Goal: Task Accomplishment & Management: Use online tool/utility

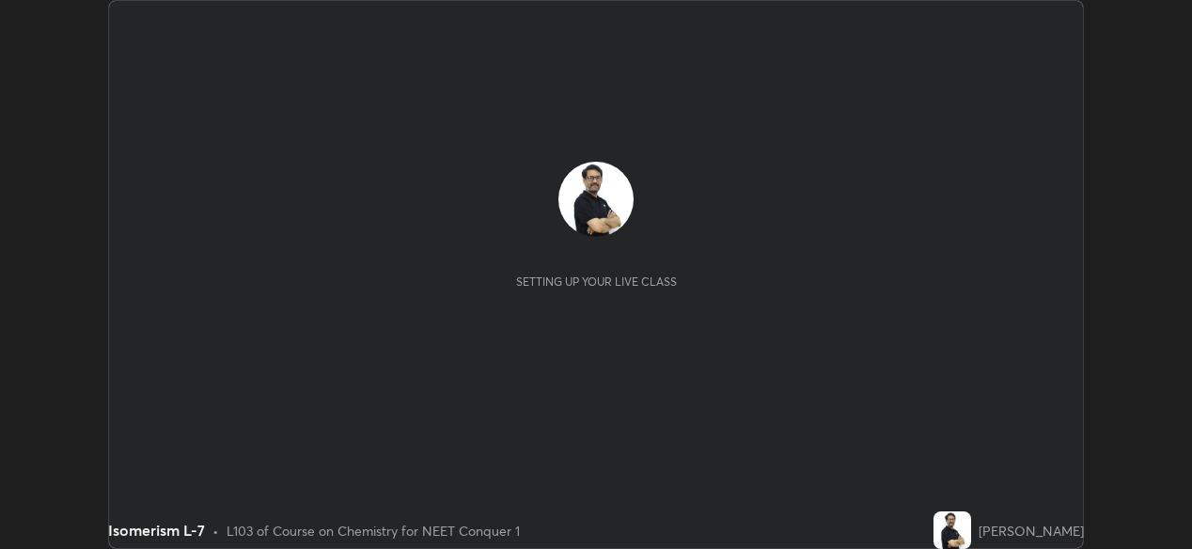
scroll to position [549, 1191]
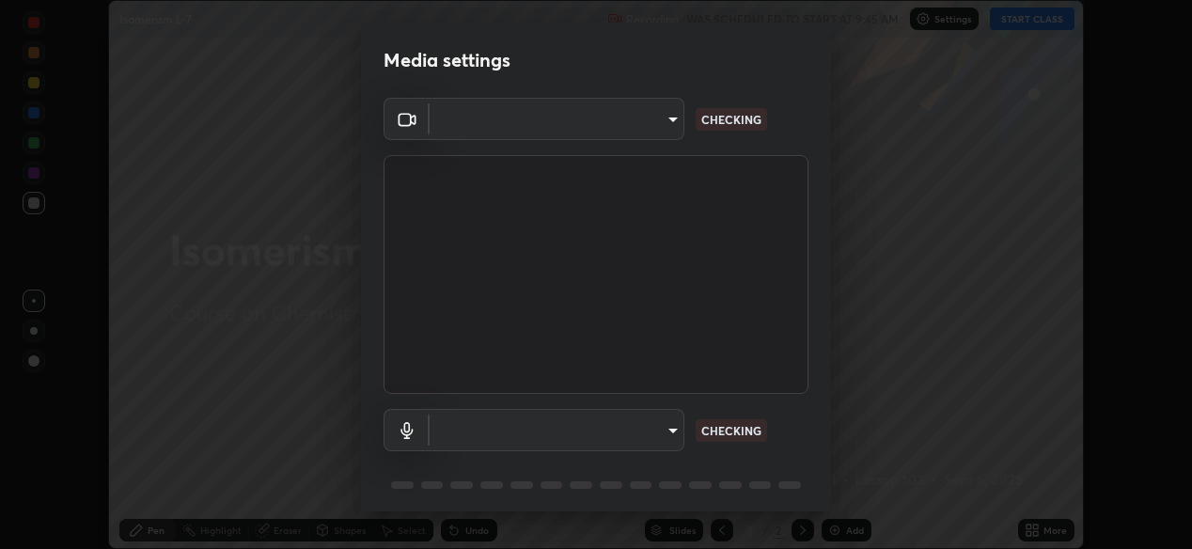
type input "ef407f58ae65e10c1af5a040b6eccf178273e27ca296938399710cc3d85b5032"
click at [475, 430] on body "Erase all Isomerism L-7 Recording WAS SCHEDULED TO START AT 9:45 AM Settings ST…" at bounding box center [596, 274] width 1192 height 549
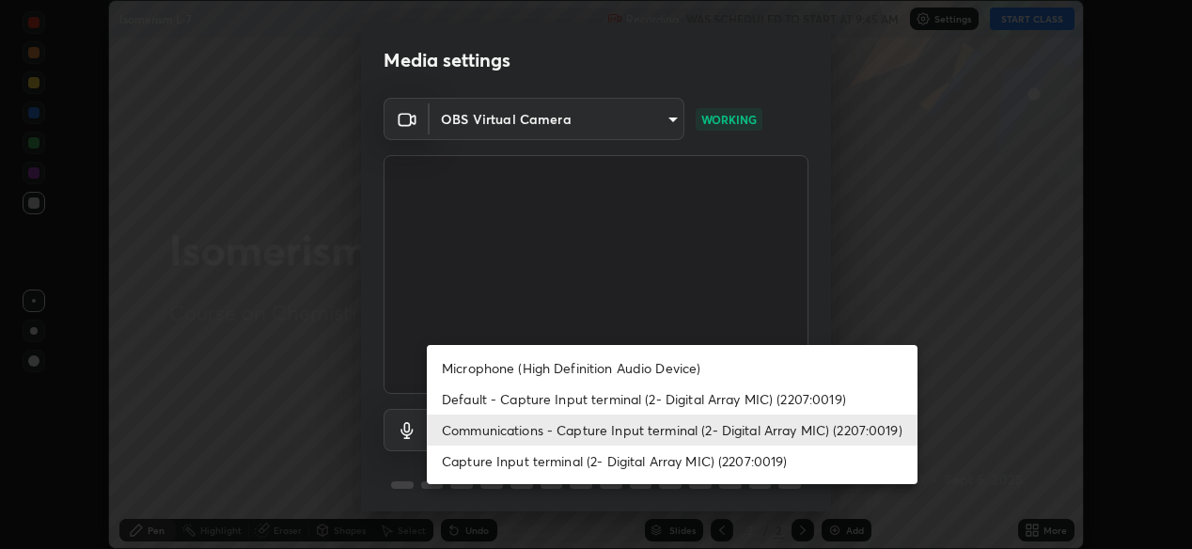
click at [487, 368] on li "Microphone (High Definition Audio Device)" at bounding box center [672, 368] width 491 height 31
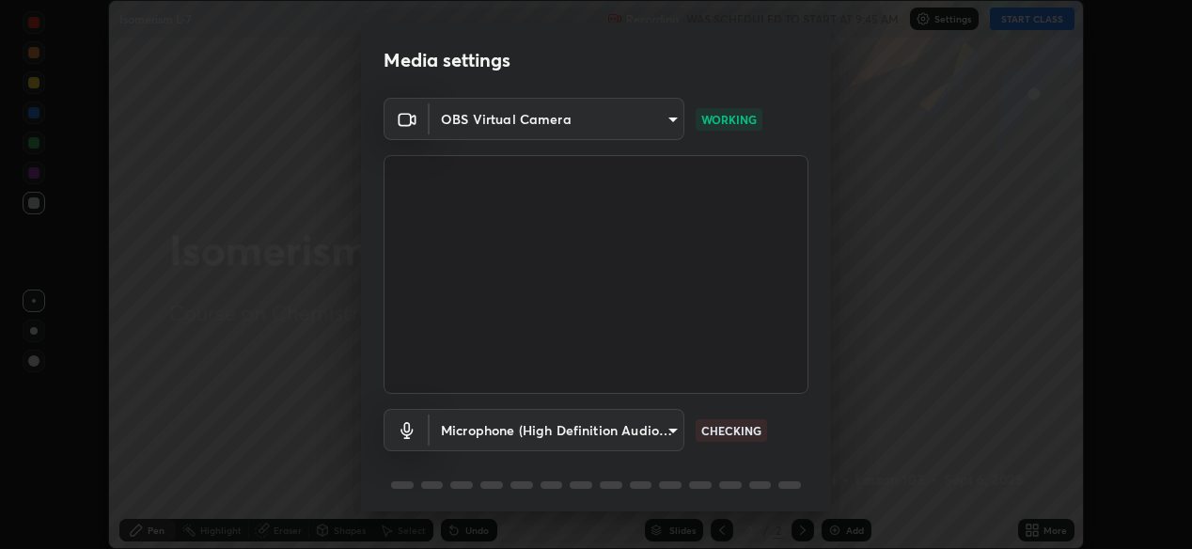
click at [486, 426] on body "Erase all Isomerism L-7 Recording WAS SCHEDULED TO START AT 9:45 AM Settings ST…" at bounding box center [596, 274] width 1192 height 549
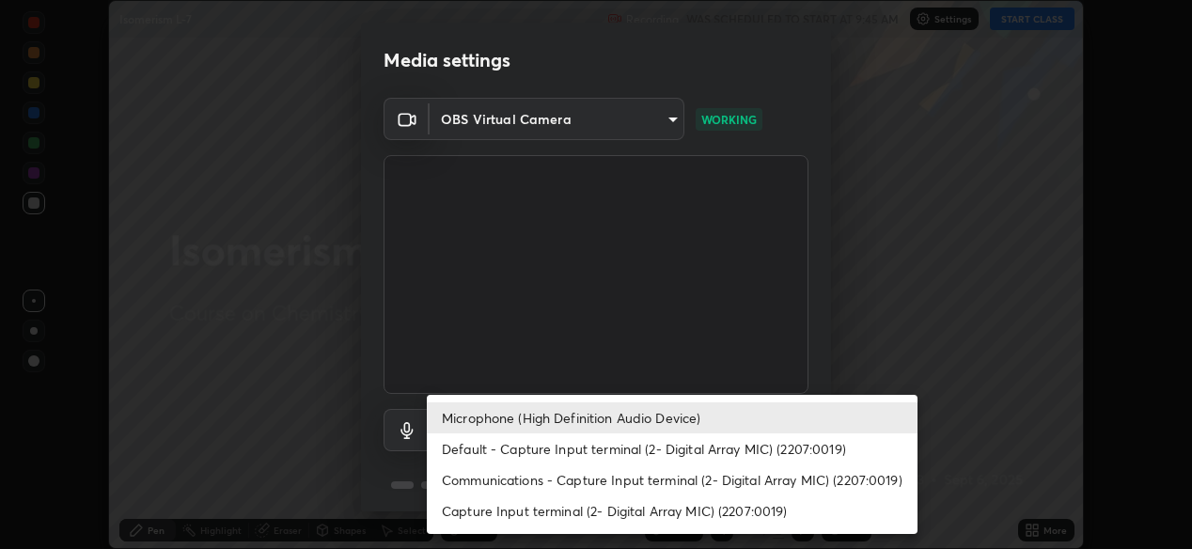
click at [470, 447] on li "Default - Capture Input terminal (2- Digital Array MIC) (2207:0019)" at bounding box center [672, 448] width 491 height 31
type input "default"
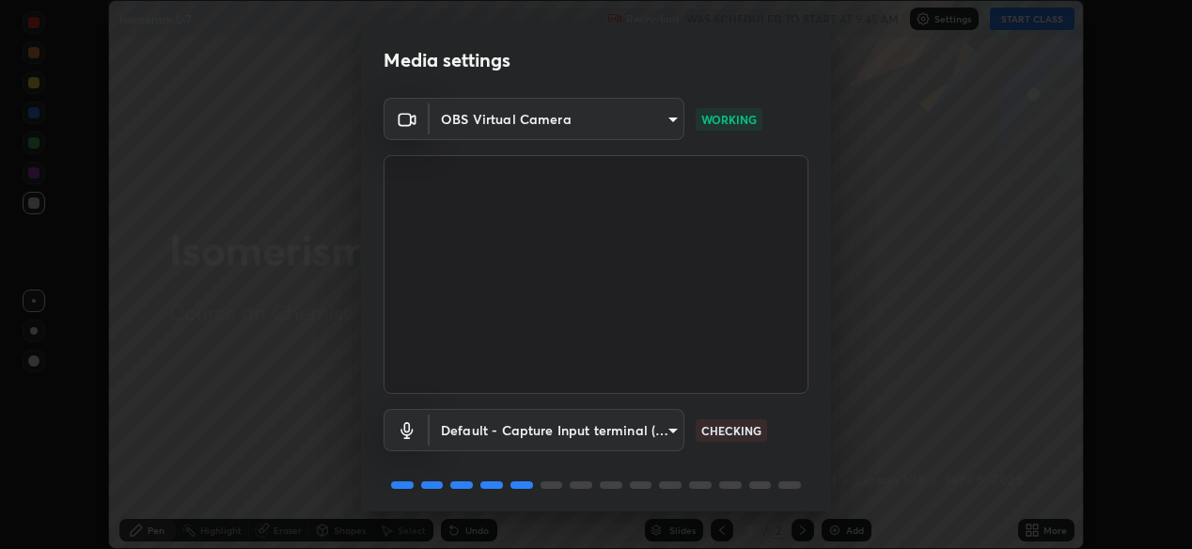
scroll to position [68, 0]
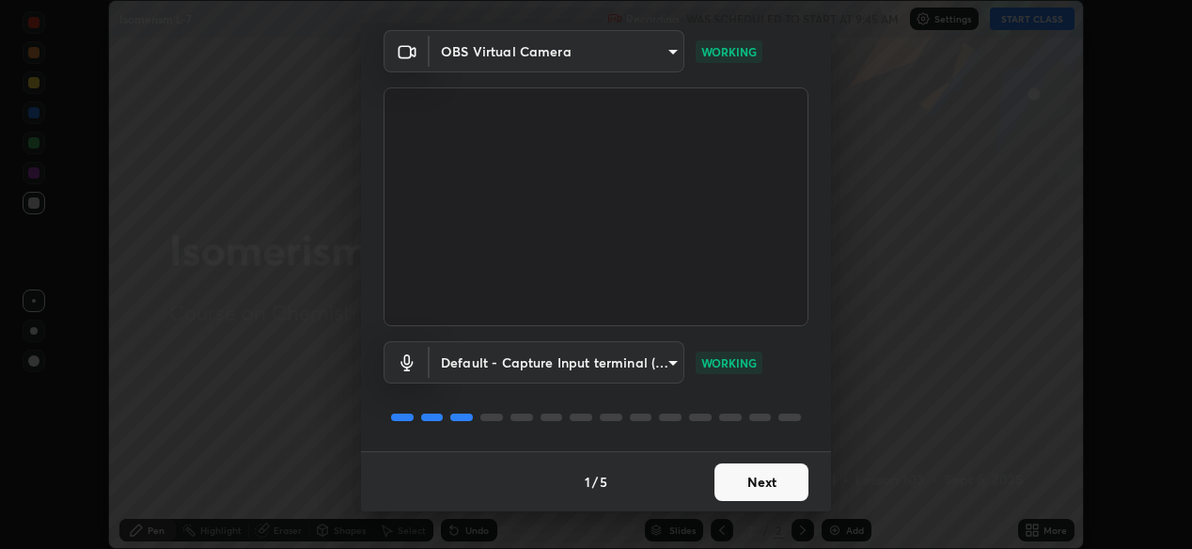
click at [769, 482] on button "Next" at bounding box center [761, 482] width 94 height 38
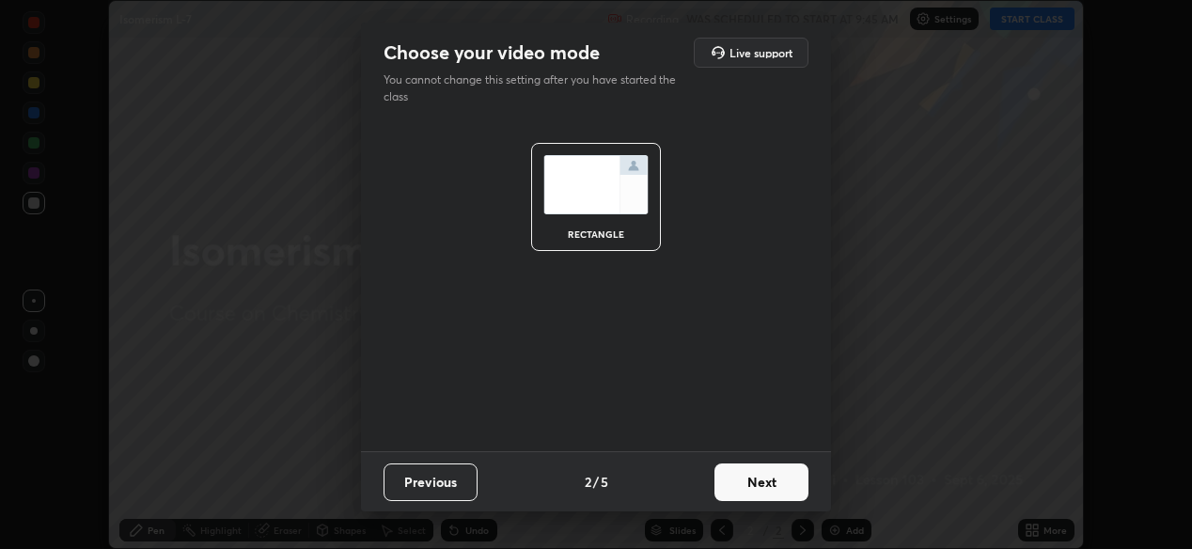
click at [772, 482] on button "Next" at bounding box center [761, 482] width 94 height 38
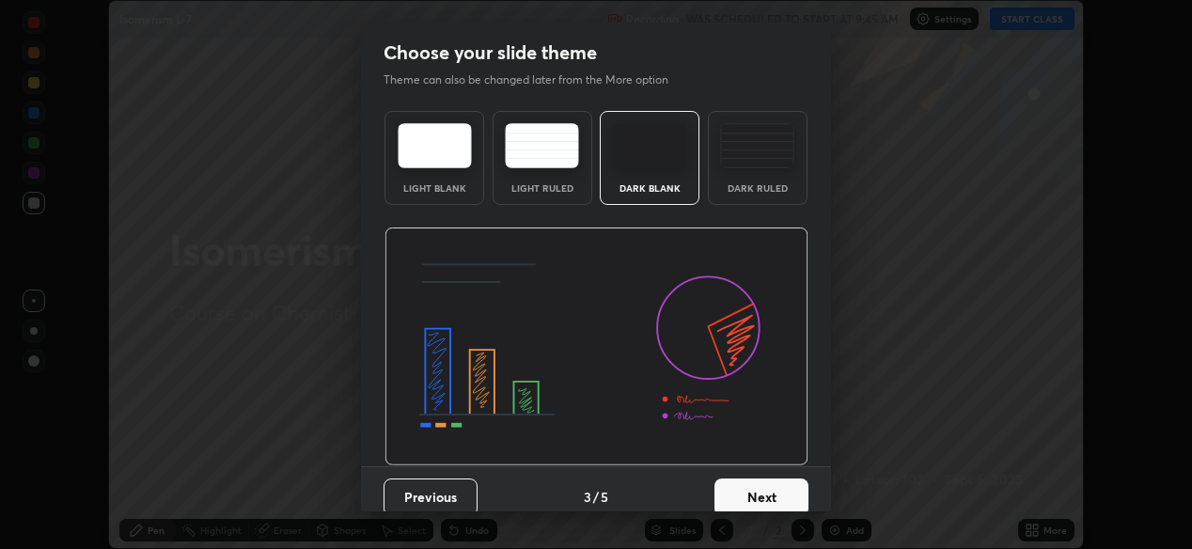
click at [778, 493] on button "Next" at bounding box center [761, 497] width 94 height 38
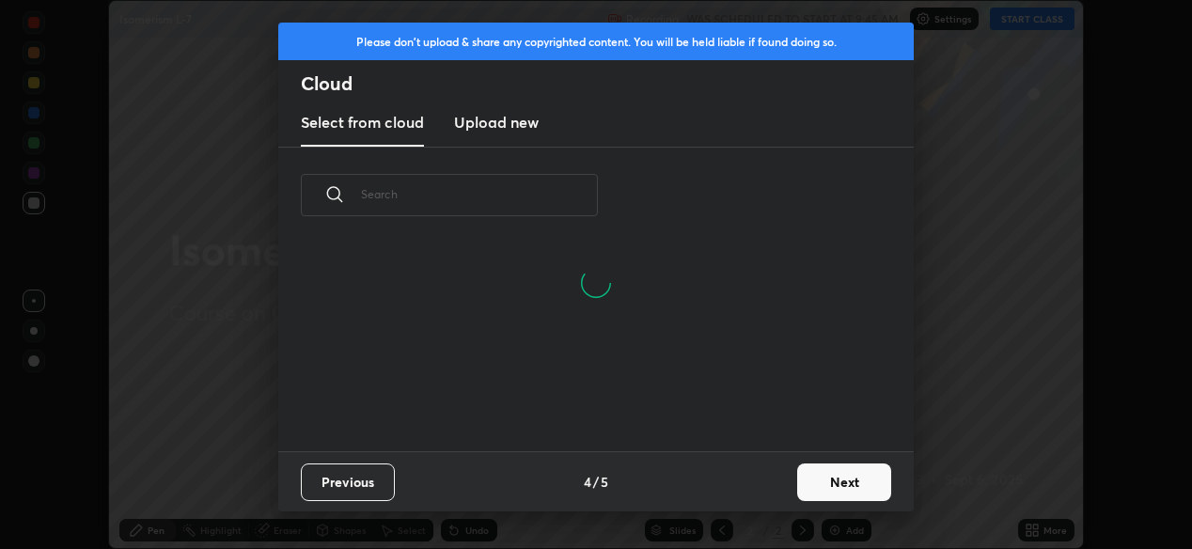
click at [821, 482] on button "Next" at bounding box center [844, 482] width 94 height 38
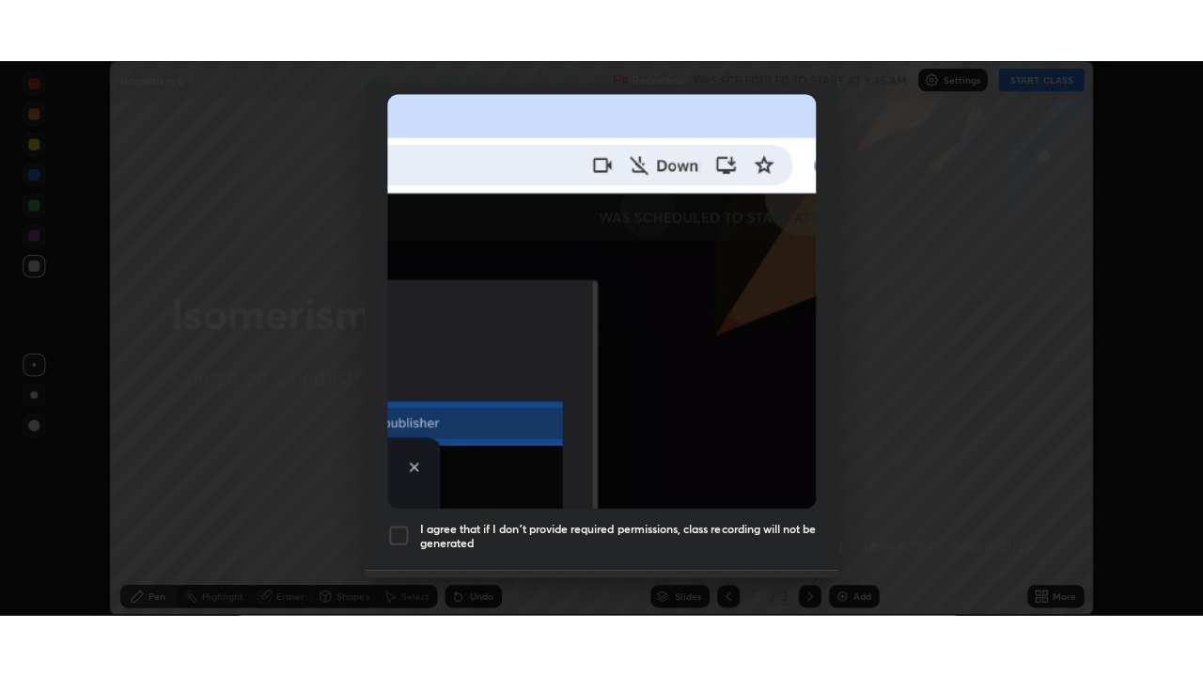
scroll to position [451, 0]
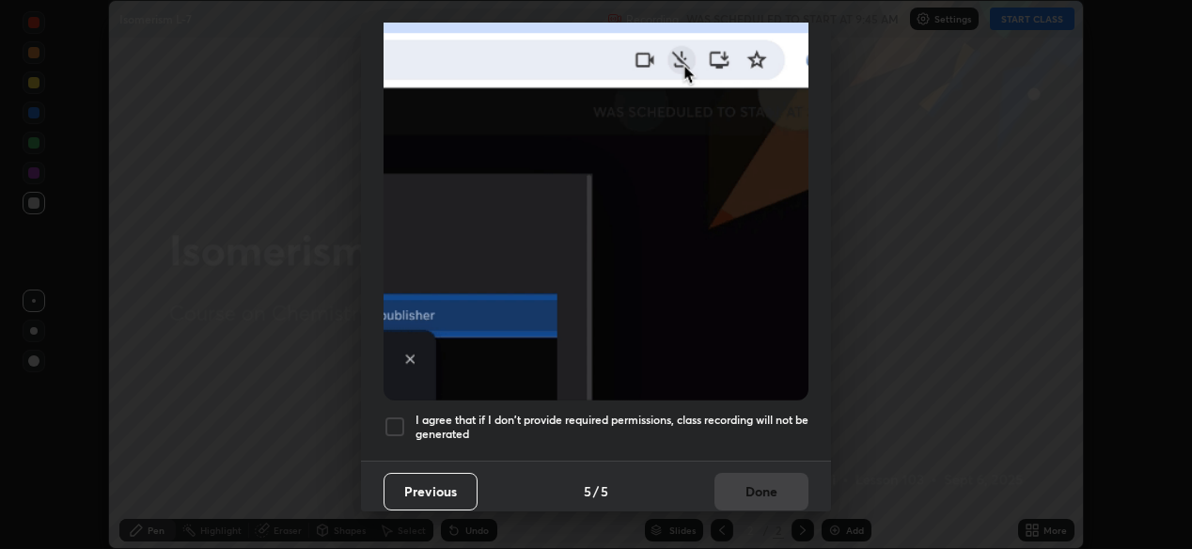
click at [398, 421] on div at bounding box center [395, 426] width 23 height 23
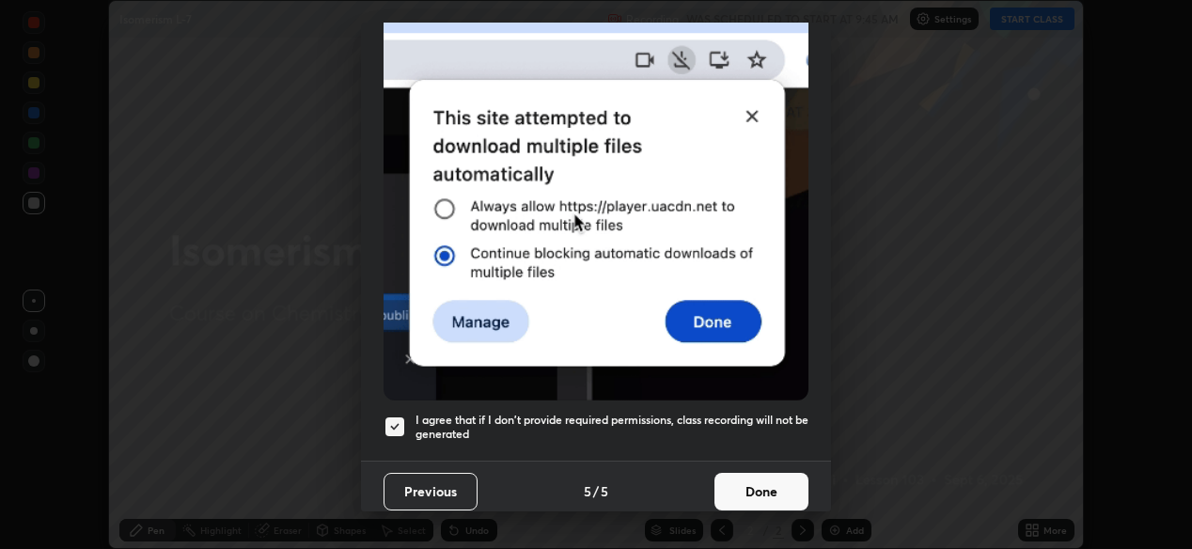
click at [763, 483] on button "Done" at bounding box center [761, 492] width 94 height 38
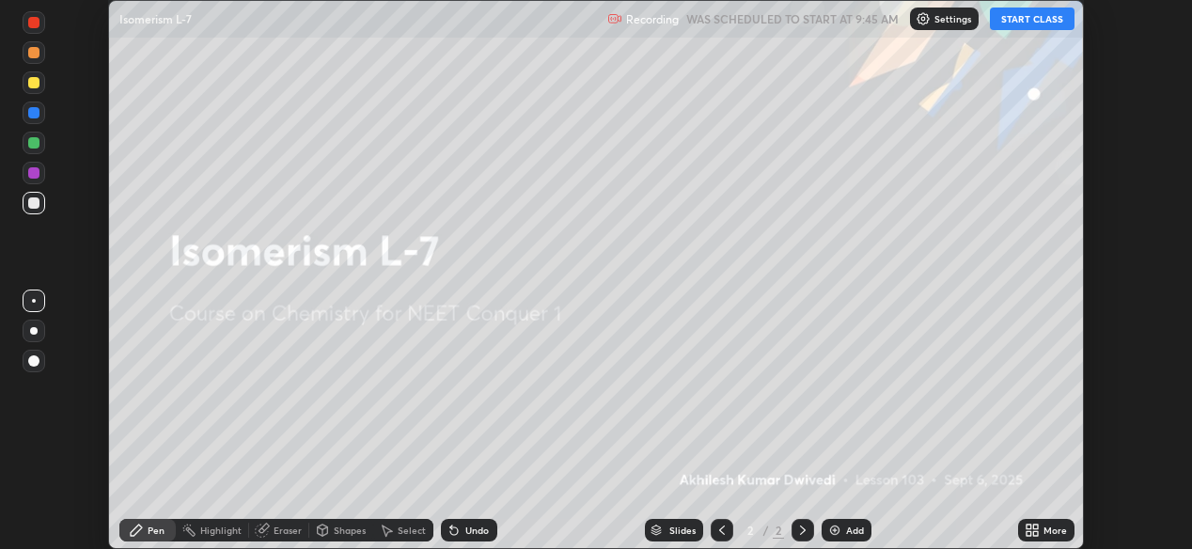
click at [1028, 533] on icon at bounding box center [1029, 533] width 5 height 5
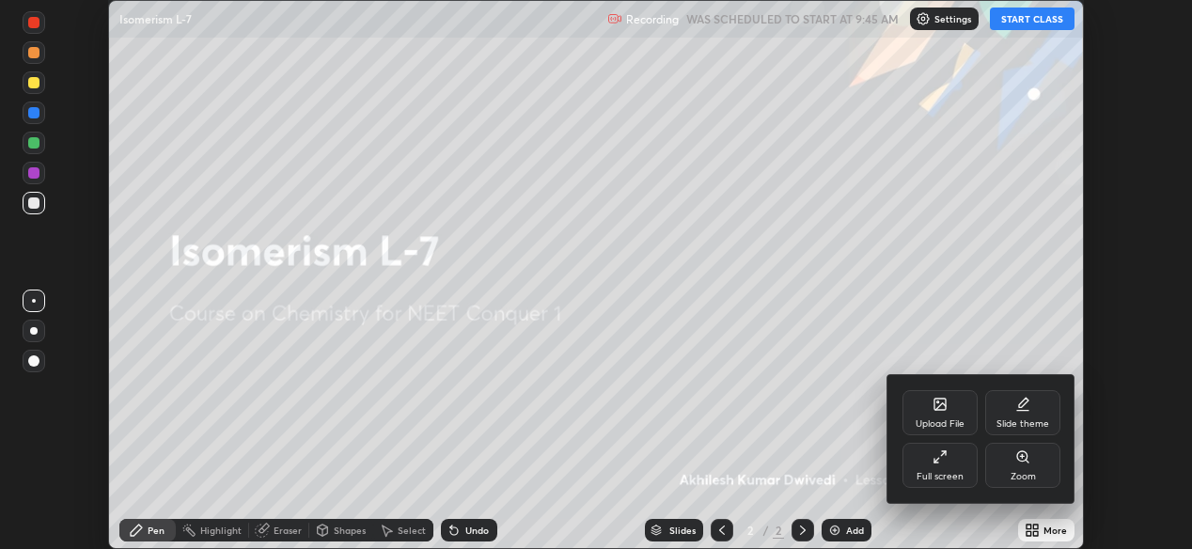
click at [940, 454] on icon at bounding box center [940, 456] width 15 height 15
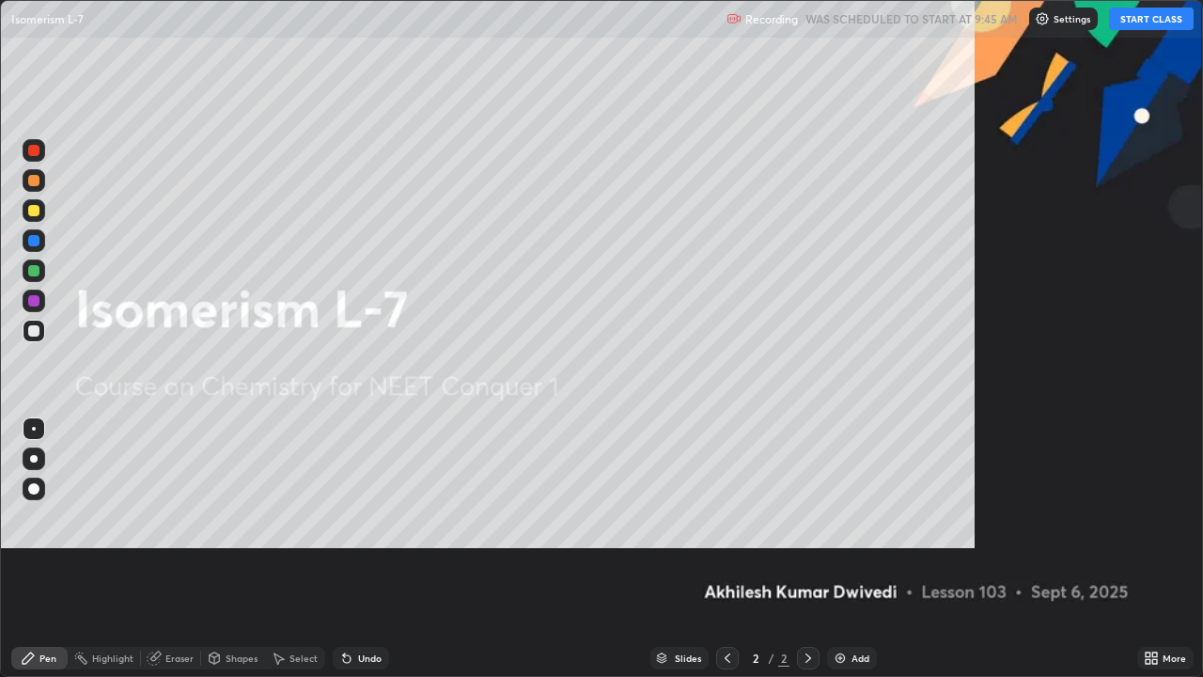
scroll to position [677, 1203]
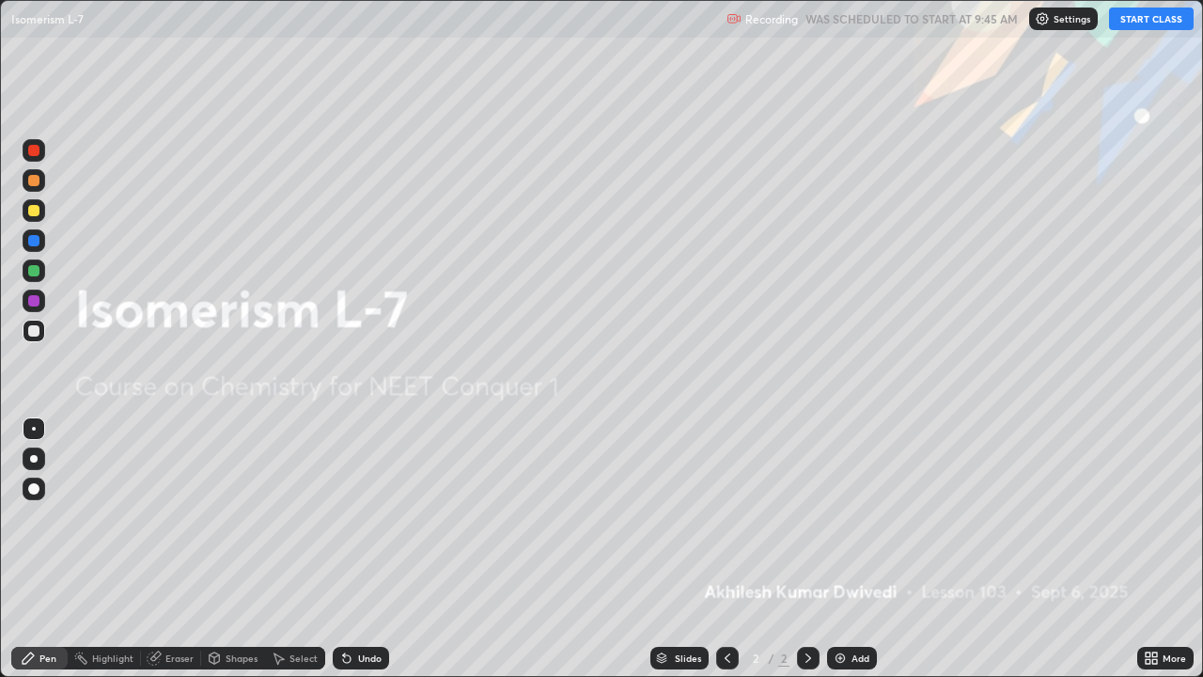
click at [837, 548] on img at bounding box center [840, 657] width 15 height 15
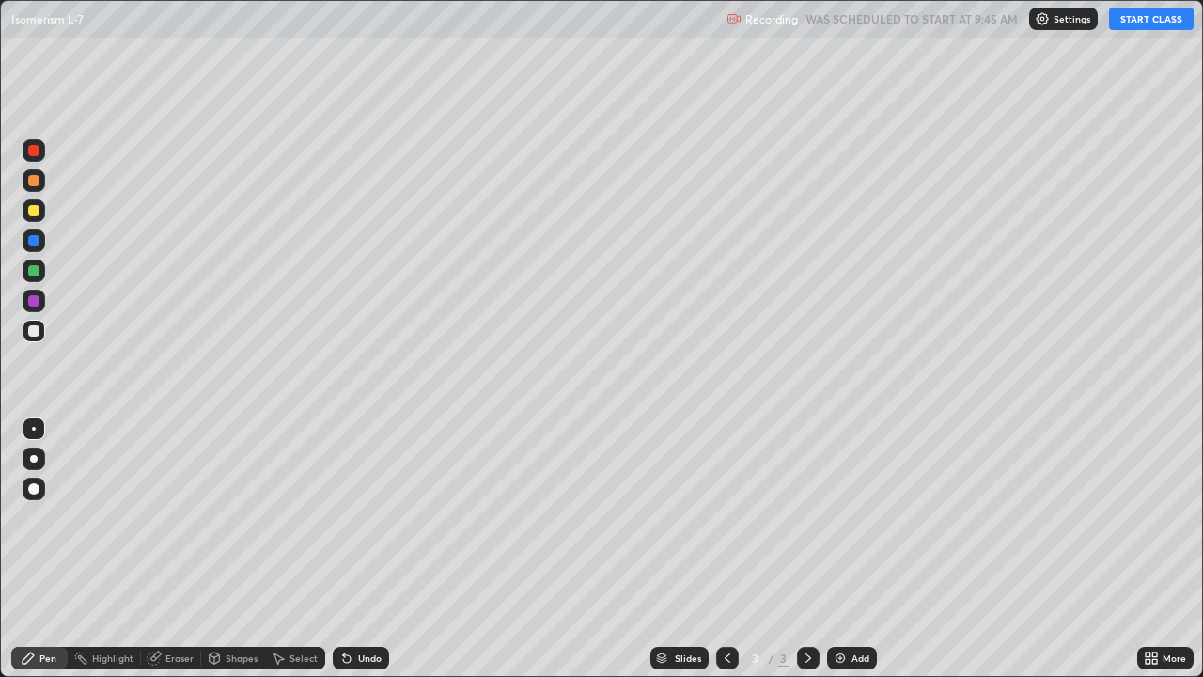
click at [1136, 21] on button "START CLASS" at bounding box center [1151, 19] width 85 height 23
click at [40, 210] on div at bounding box center [34, 210] width 23 height 23
click at [839, 548] on img at bounding box center [840, 657] width 15 height 15
click at [837, 548] on div "Add" at bounding box center [852, 658] width 50 height 23
click at [837, 548] on img at bounding box center [840, 657] width 15 height 15
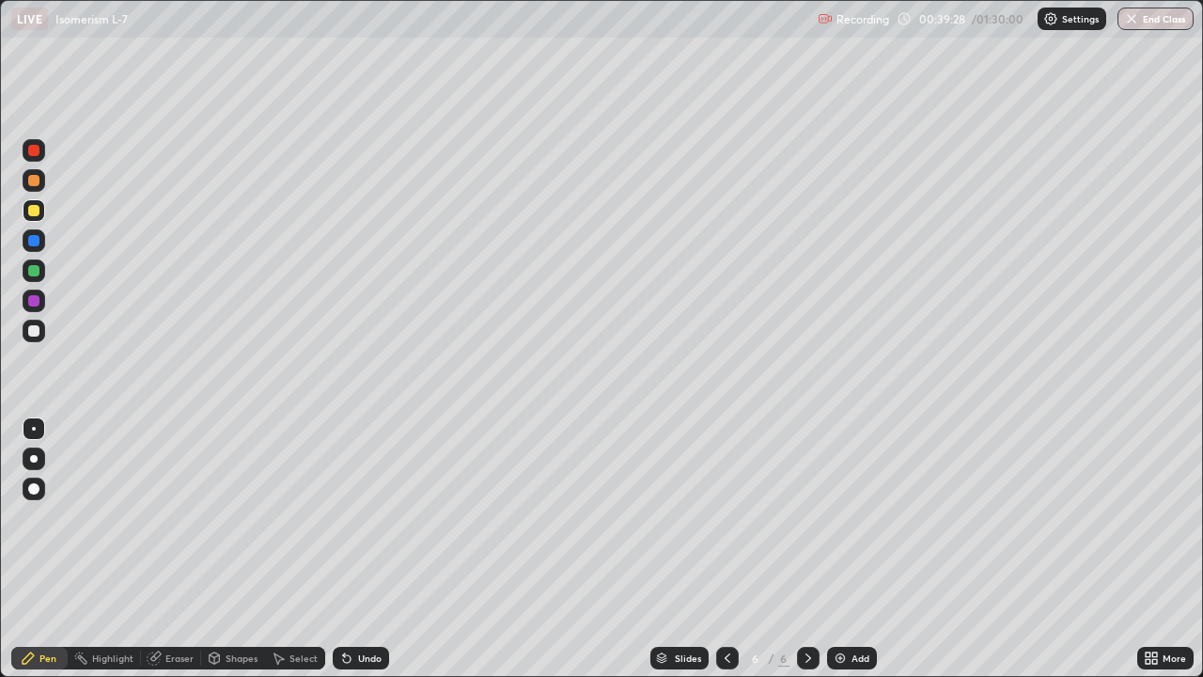
click at [838, 548] on img at bounding box center [840, 657] width 15 height 15
click at [835, 548] on div "Add" at bounding box center [852, 658] width 50 height 23
click at [839, 548] on img at bounding box center [840, 657] width 15 height 15
click at [835, 548] on img at bounding box center [840, 657] width 15 height 15
click at [172, 548] on div "Eraser" at bounding box center [179, 657] width 28 height 9
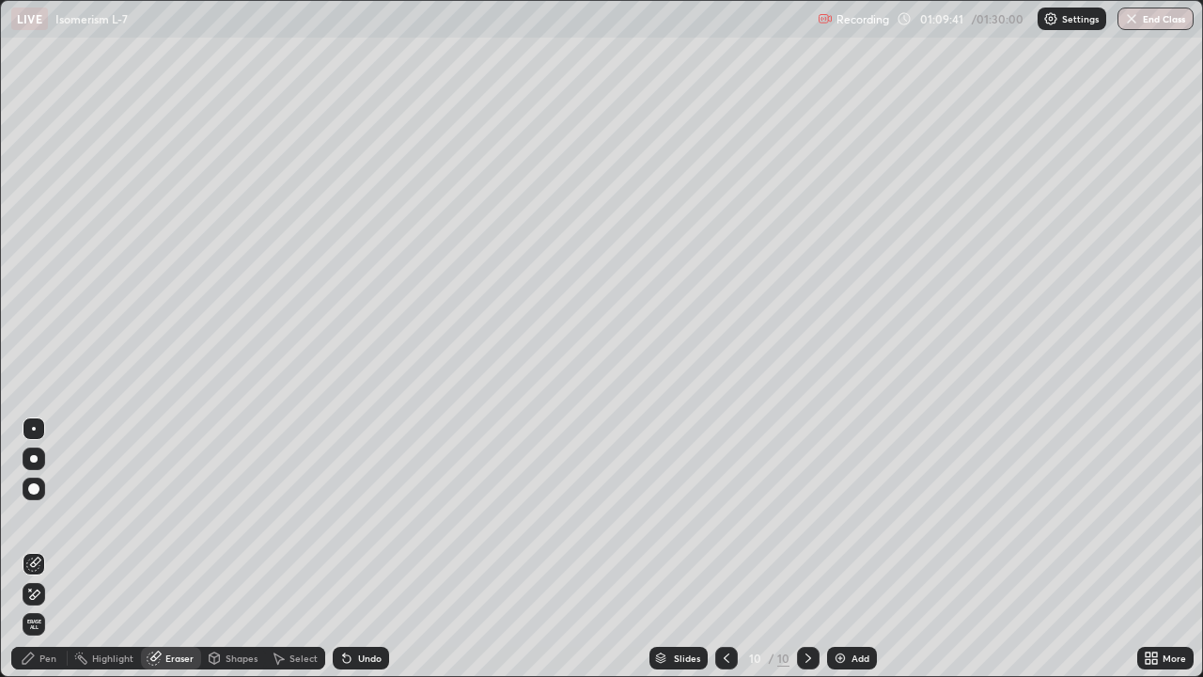
click at [47, 548] on div "Pen" at bounding box center [47, 657] width 17 height 9
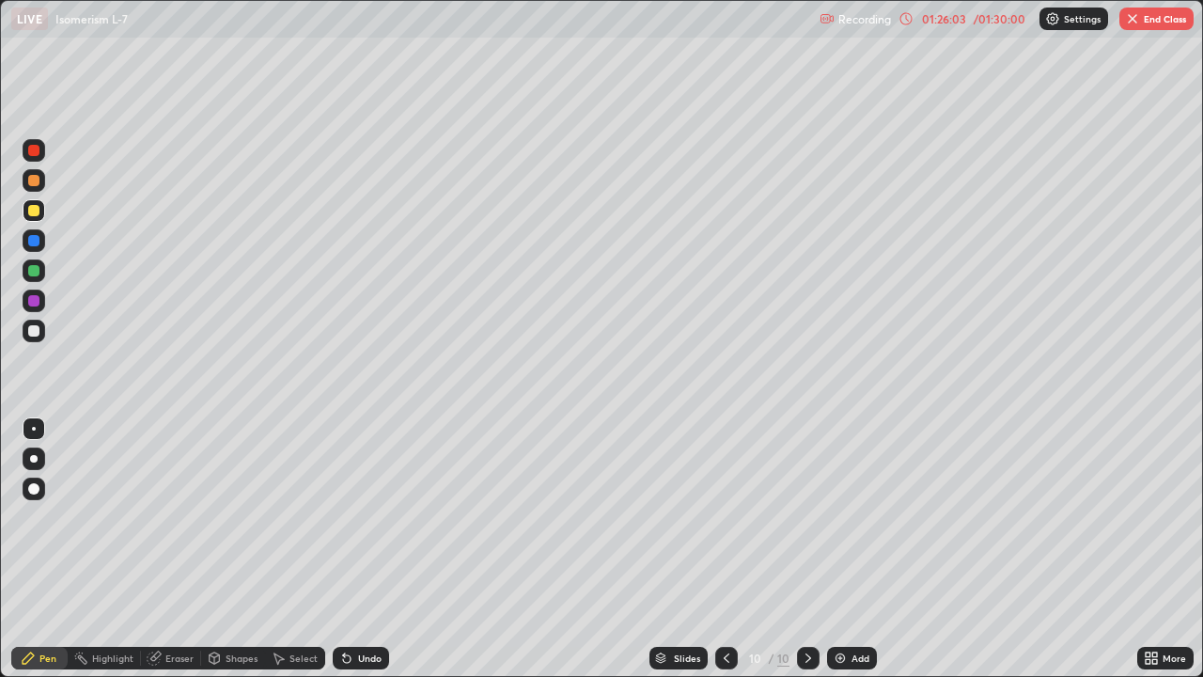
click at [1151, 22] on button "End Class" at bounding box center [1157, 19] width 74 height 23
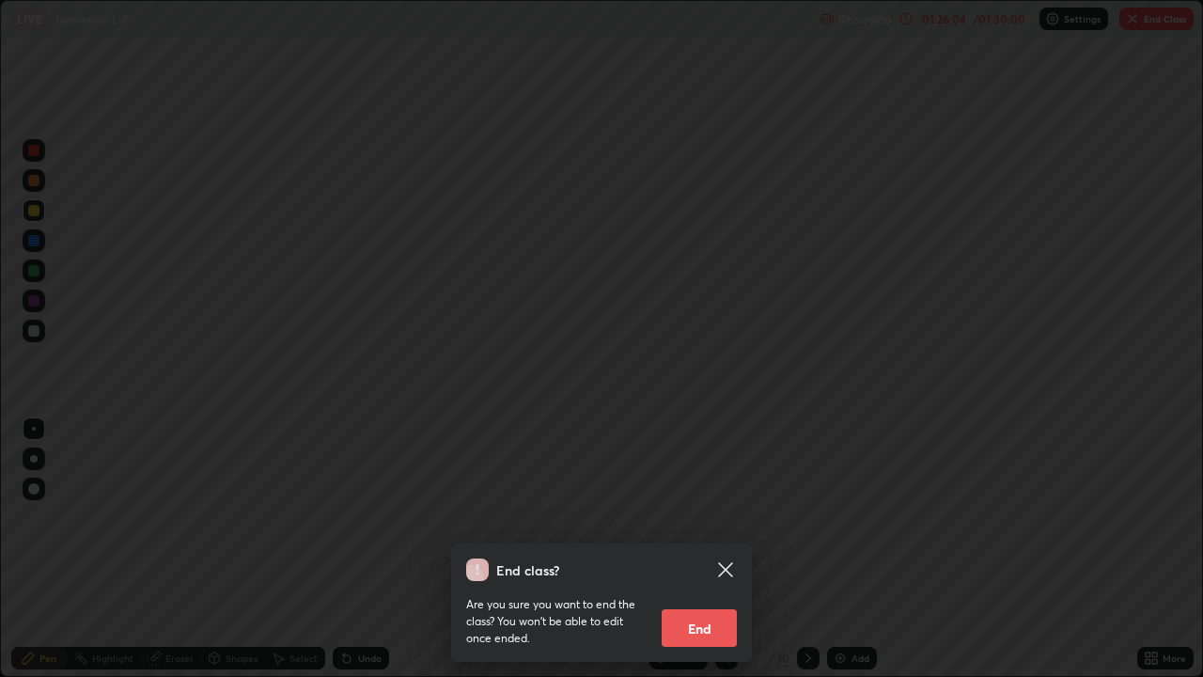
click at [707, 548] on button "End" at bounding box center [699, 628] width 75 height 38
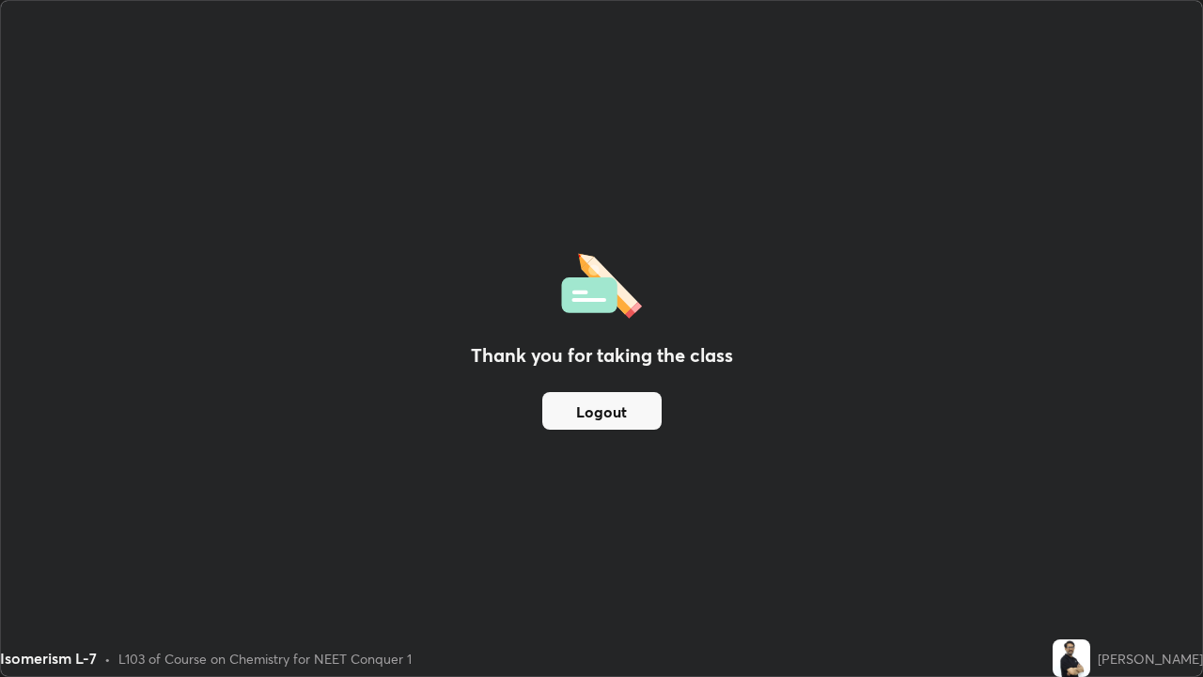
click at [619, 407] on button "Logout" at bounding box center [601, 411] width 119 height 38
